Goal: Task Accomplishment & Management: Use online tool/utility

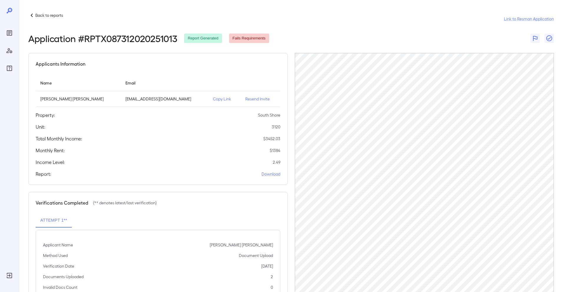
click at [12, 33] on icon "Reports" at bounding box center [9, 32] width 5 height 5
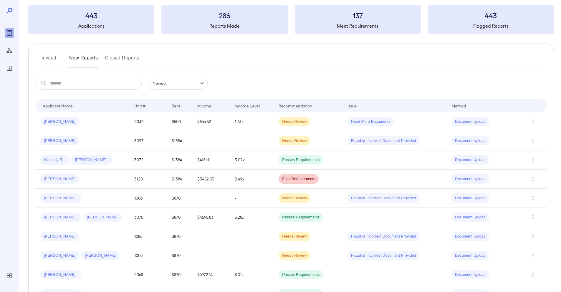
scroll to position [29, 0]
click at [108, 173] on td "Oscar H..." at bounding box center [83, 179] width 94 height 19
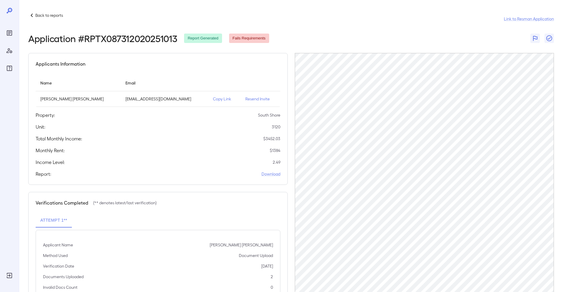
click at [213, 97] on p "Copy Link" at bounding box center [224, 99] width 23 height 6
click at [12, 32] on icon "Reports" at bounding box center [9, 32] width 5 height 5
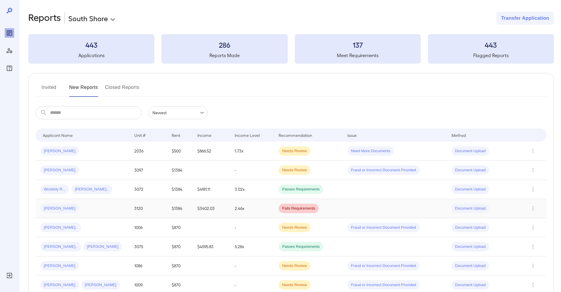
click at [110, 208] on div "Oscar H..." at bounding box center [82, 208] width 84 height 9
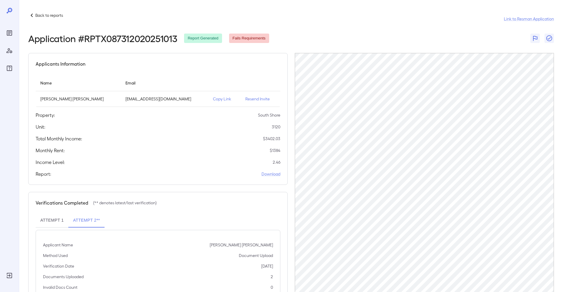
click at [4, 35] on div at bounding box center [9, 146] width 19 height 292
click at [7, 32] on icon "Reports" at bounding box center [9, 32] width 5 height 5
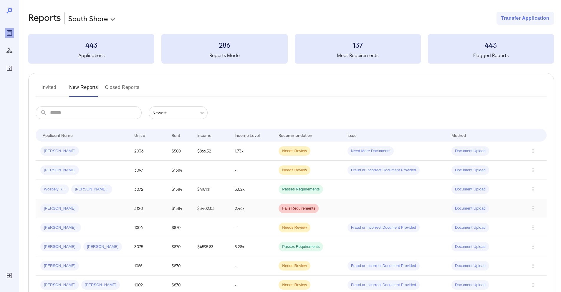
click at [92, 212] on div "Oscar H..." at bounding box center [82, 208] width 84 height 9
